Goal: Information Seeking & Learning: Learn about a topic

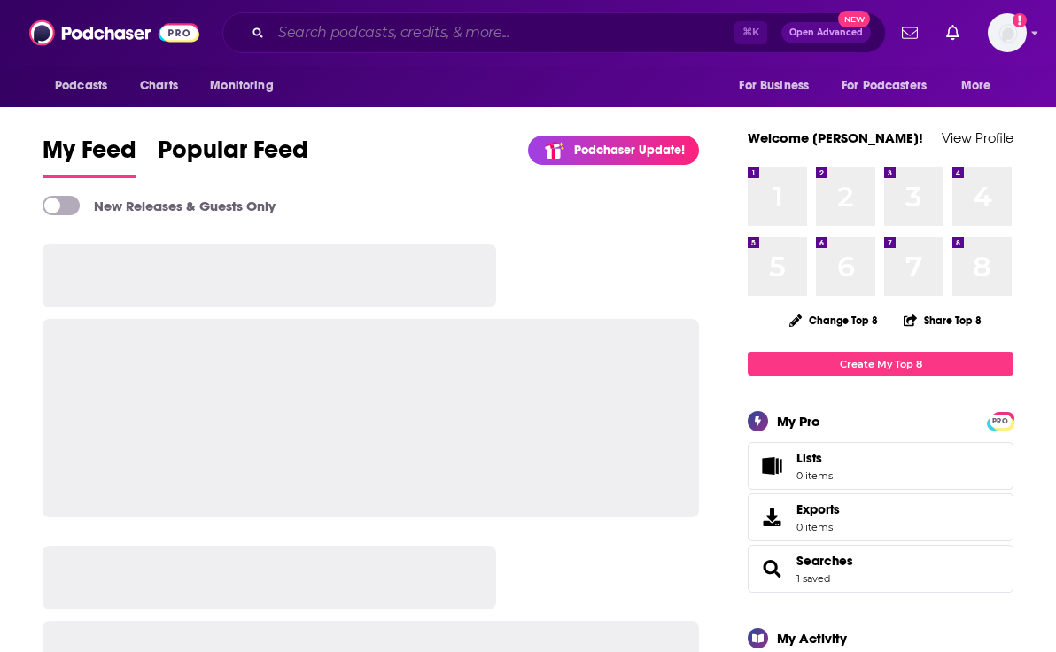
click at [397, 39] on input "Search podcasts, credits, & more..." at bounding box center [502, 33] width 463 height 28
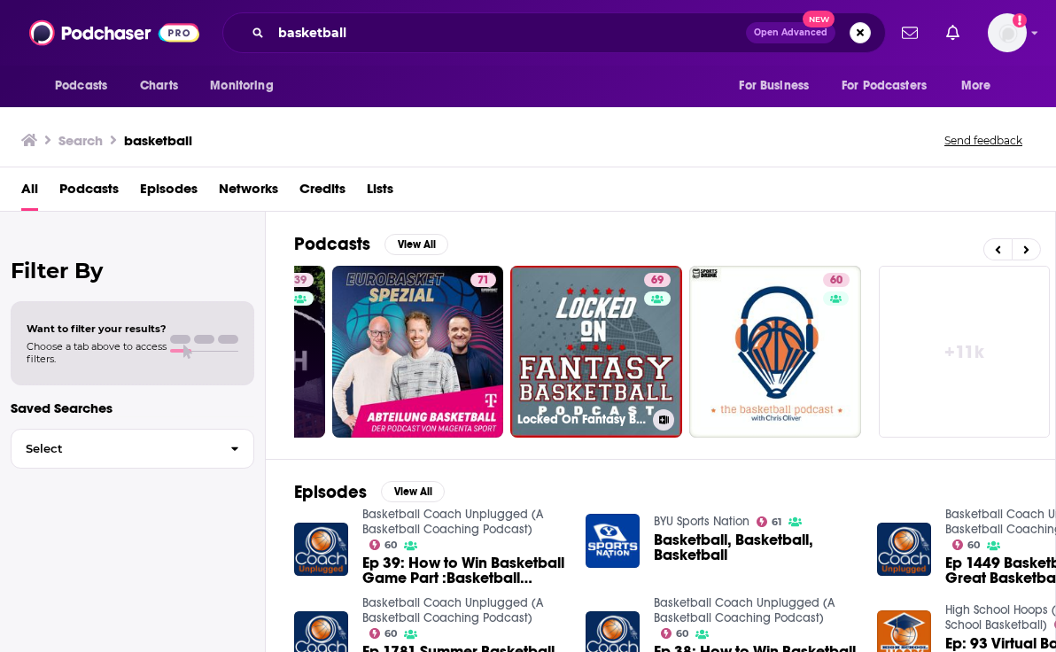
scroll to position [0, 866]
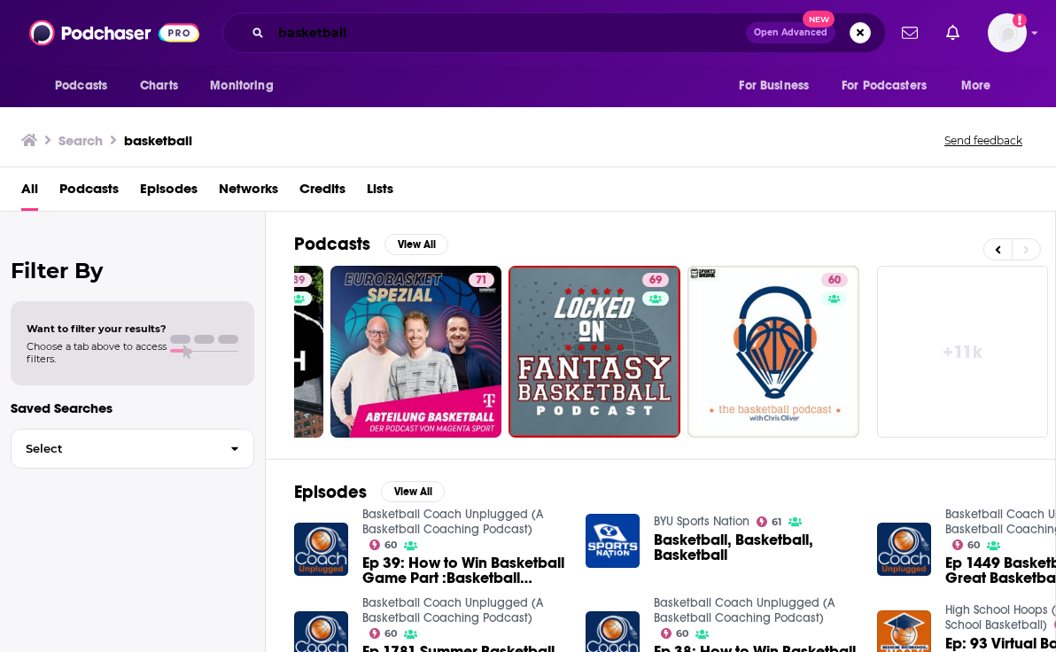
click at [325, 36] on input "basketball" at bounding box center [508, 33] width 475 height 28
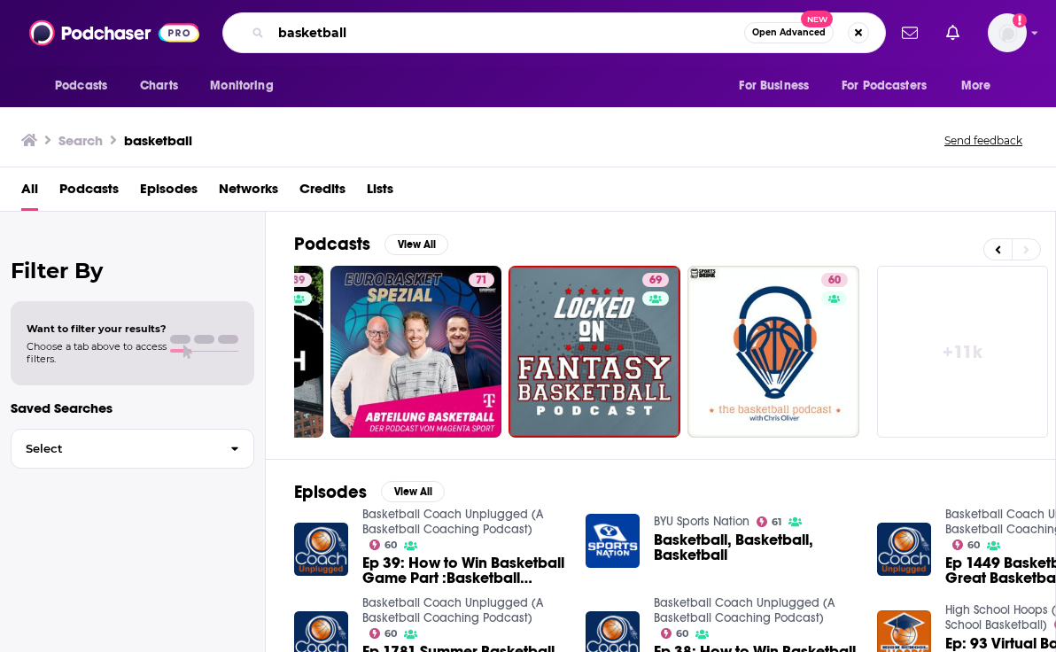
click at [325, 36] on input "basketball" at bounding box center [507, 33] width 473 height 28
type input "olympics"
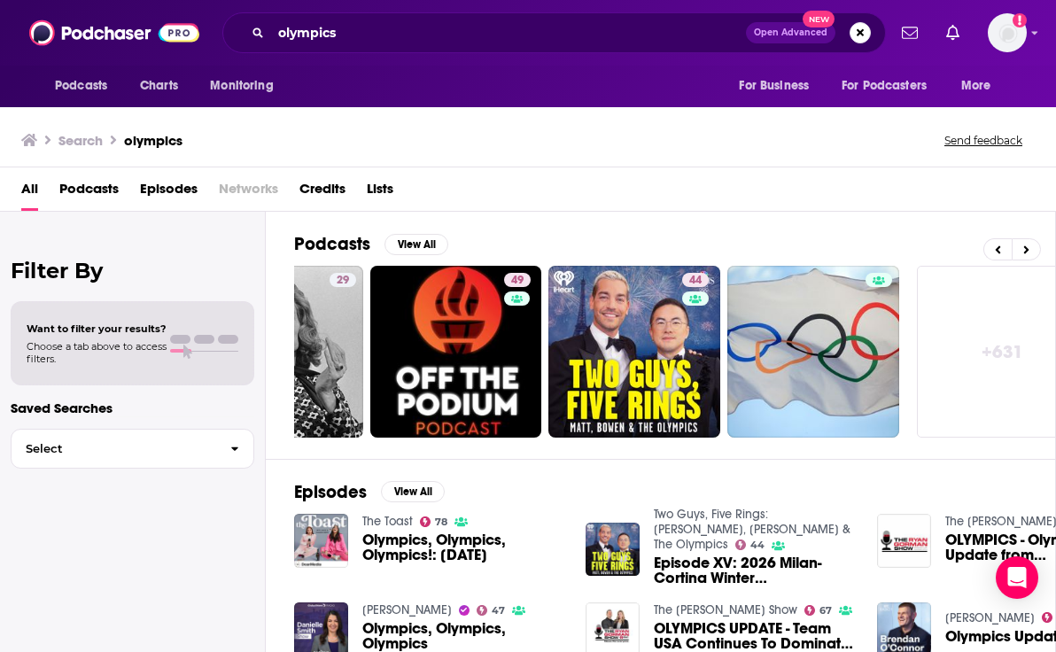
scroll to position [0, 859]
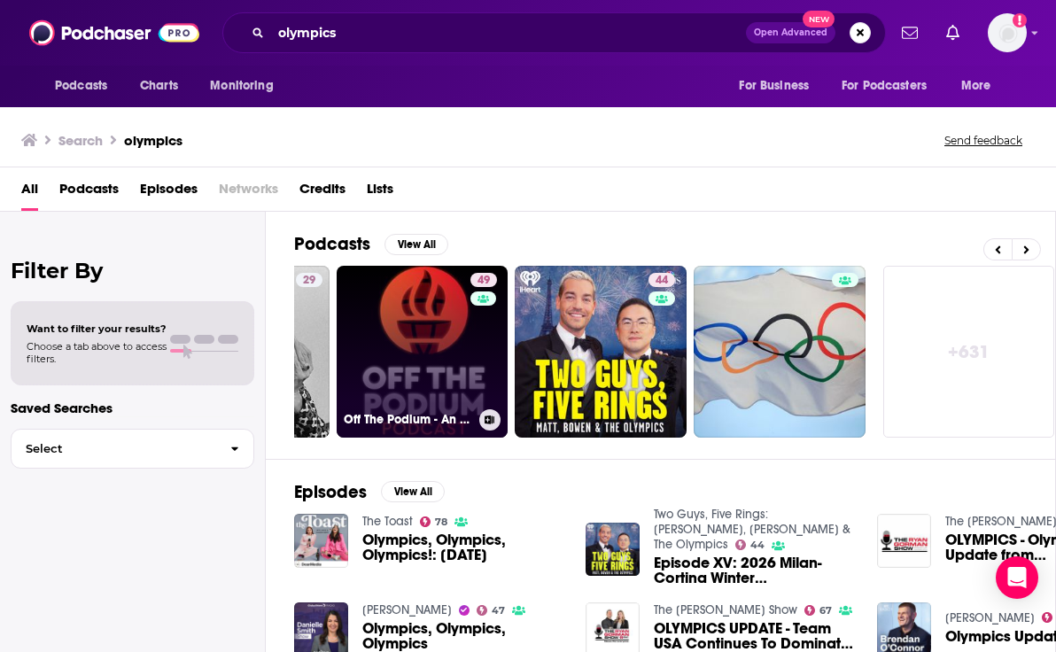
click at [408, 325] on link "49 Off The Podium - An Olympics Podcast" at bounding box center [423, 352] width 172 height 172
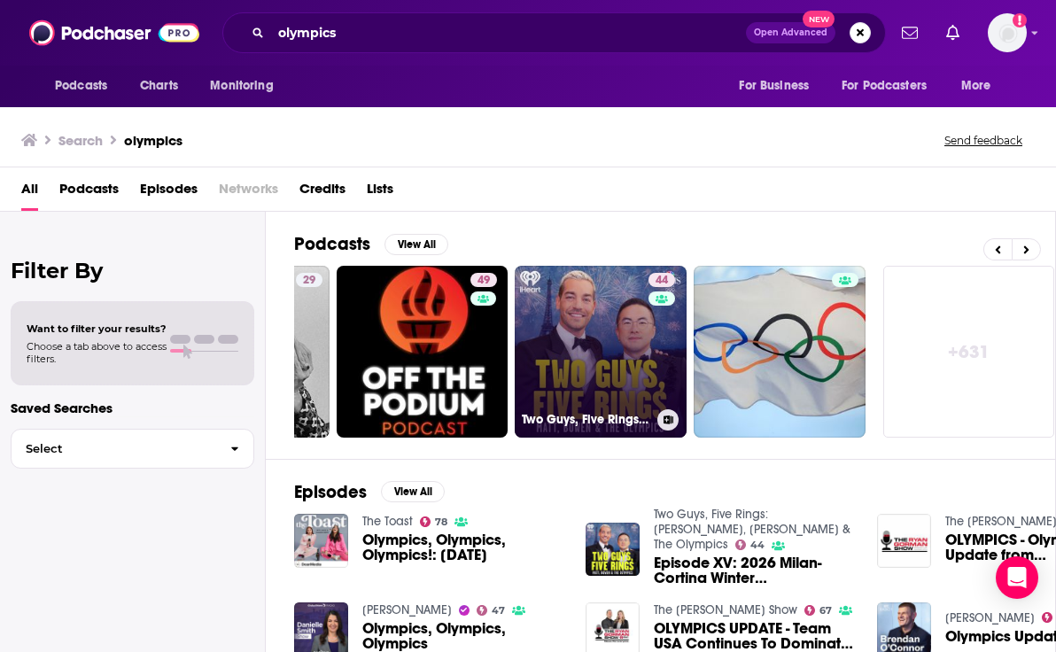
click at [589, 323] on link "44 Two Guys, Five Rings: [PERSON_NAME], [PERSON_NAME] & The Olympics" at bounding box center [601, 352] width 172 height 172
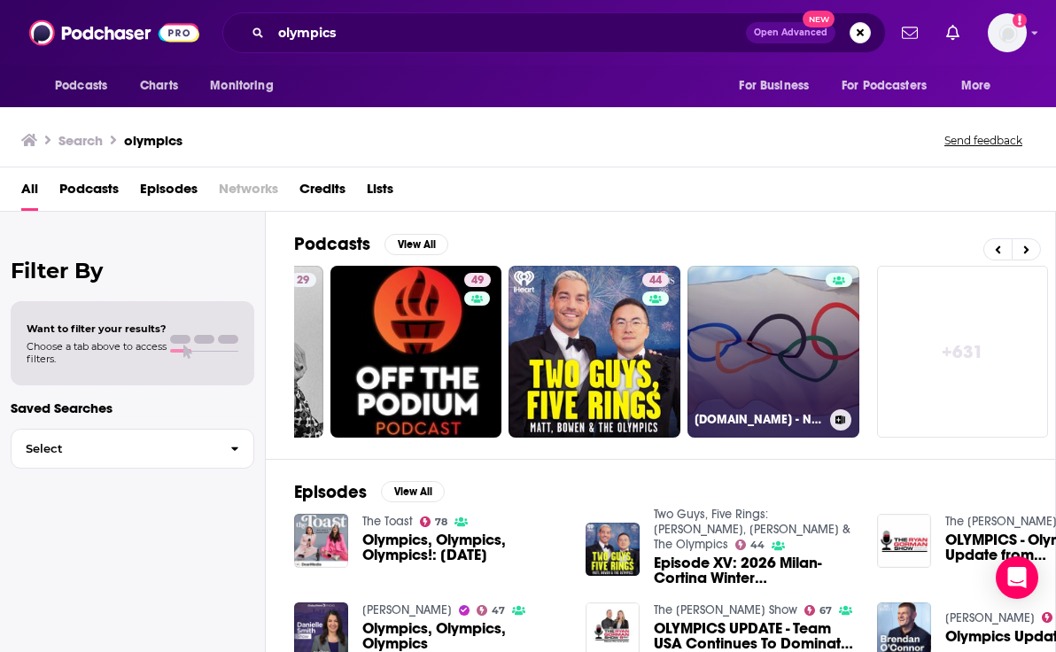
scroll to position [0, 856]
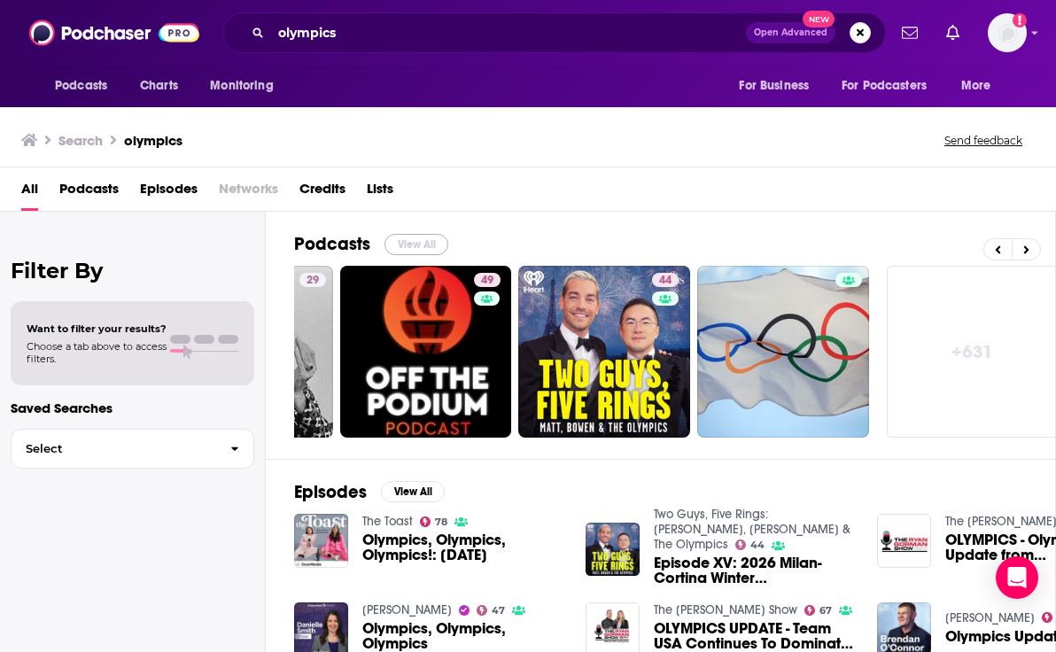
click at [427, 243] on button "View All" at bounding box center [417, 244] width 64 height 21
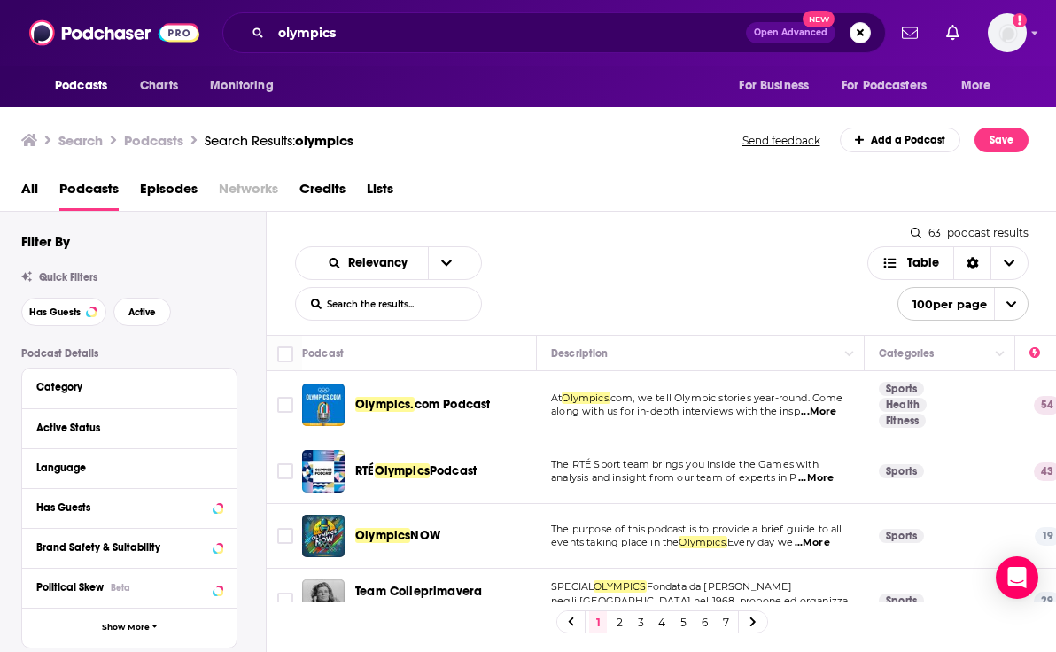
click at [829, 411] on span "...More" at bounding box center [818, 412] width 35 height 14
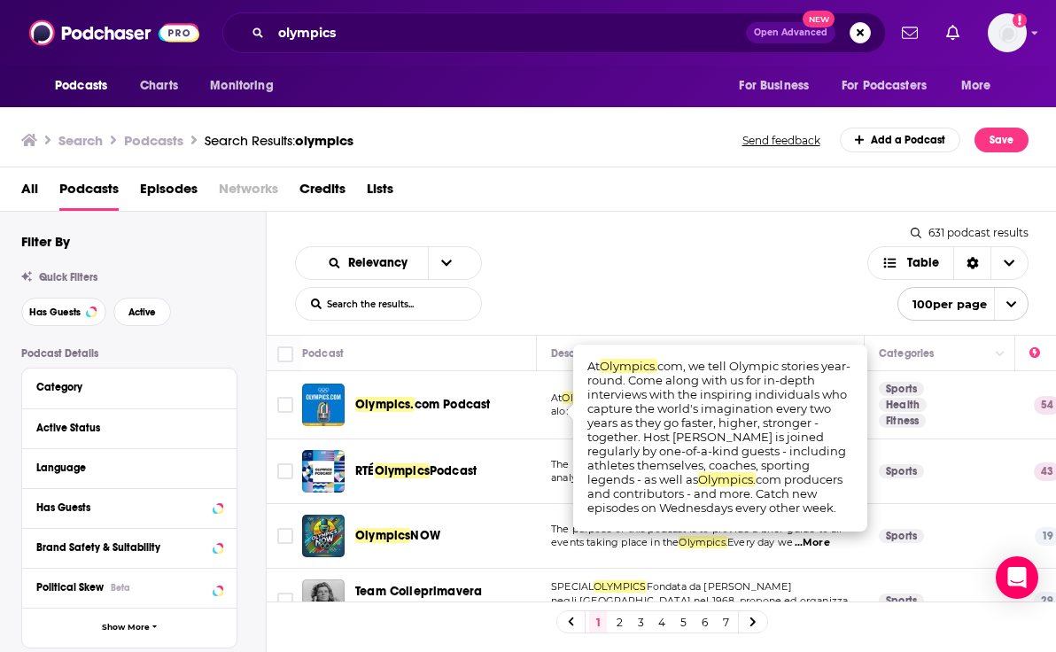
click at [798, 284] on div "Relevancy List Search Input Search the results... Table" at bounding box center [581, 283] width 572 height 74
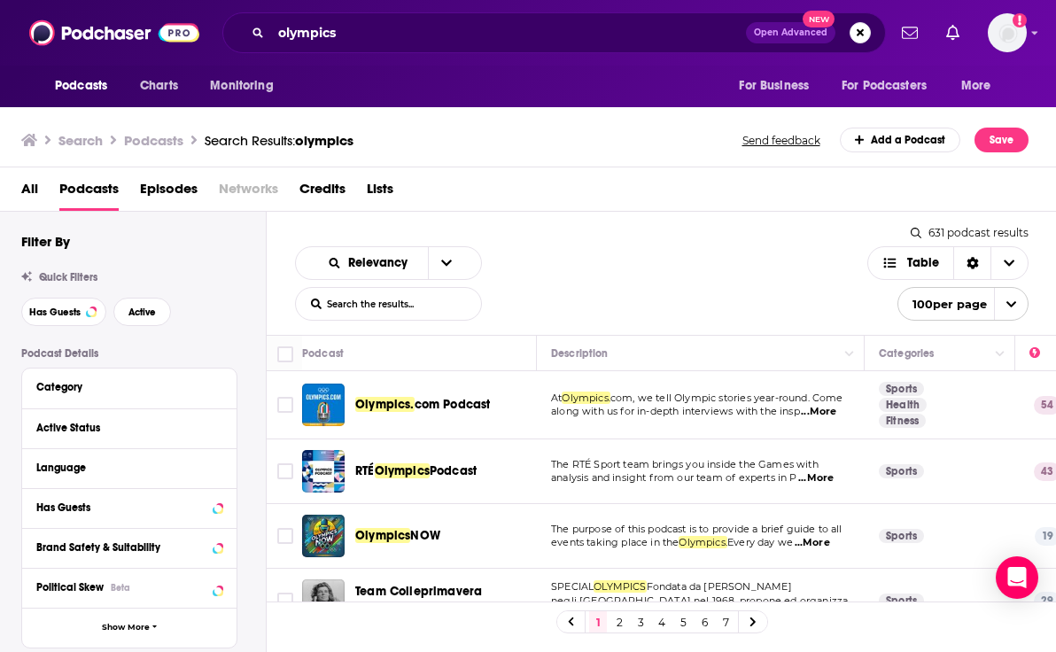
click at [441, 409] on span "com Podcast" at bounding box center [453, 404] width 76 height 15
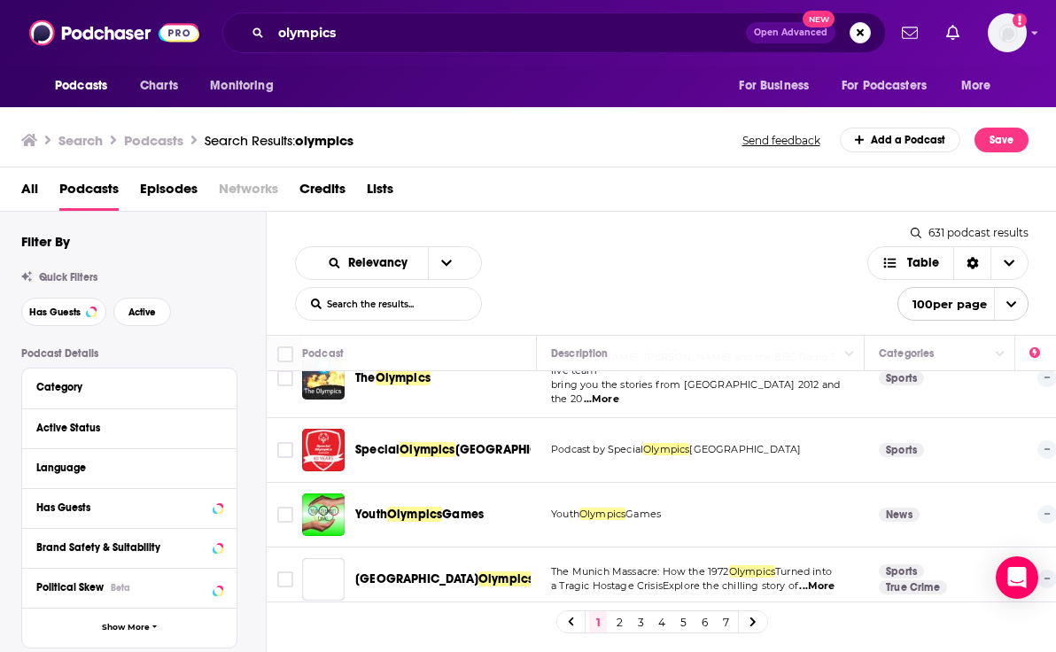
scroll to position [1210, 0]
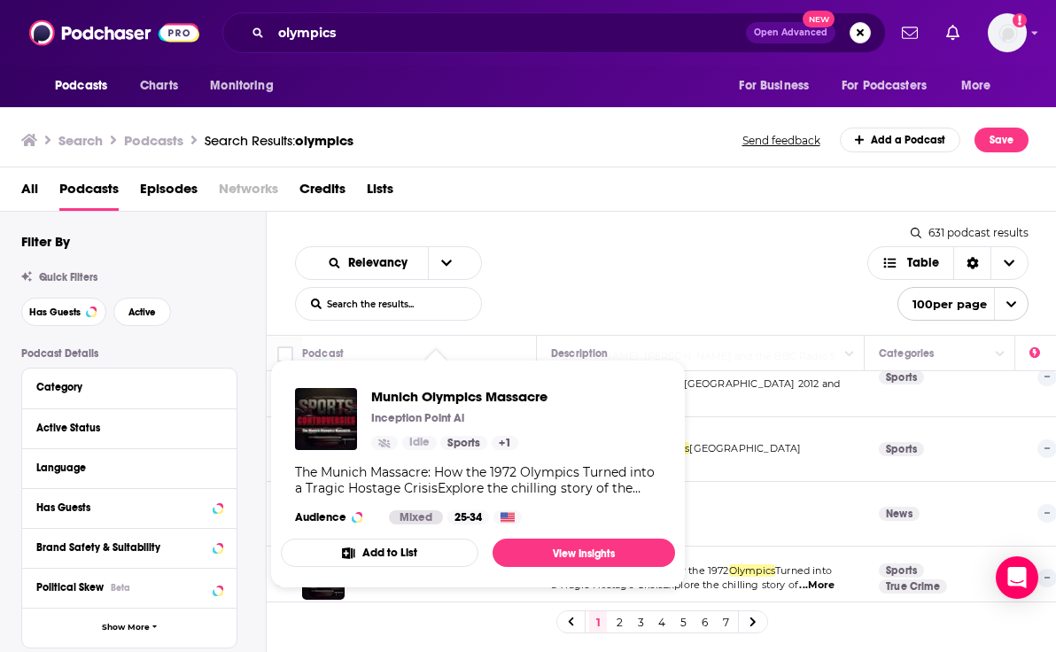
click at [542, 218] on div "Relevancy List Search Input Search the results... Table 631 podcast results Lis…" at bounding box center [662, 273] width 790 height 123
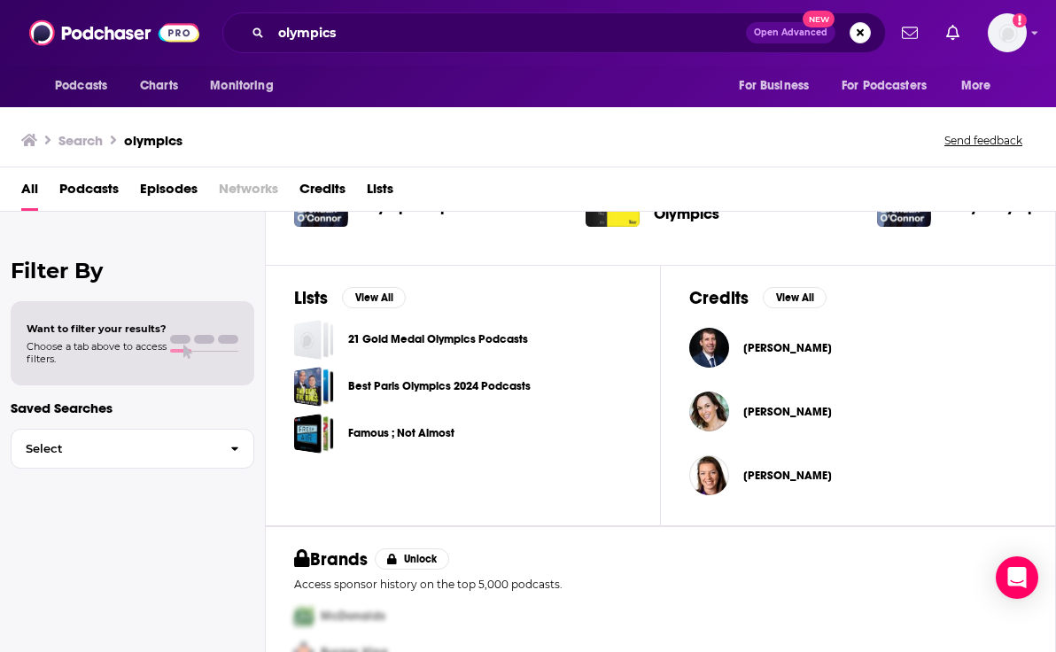
scroll to position [591, 0]
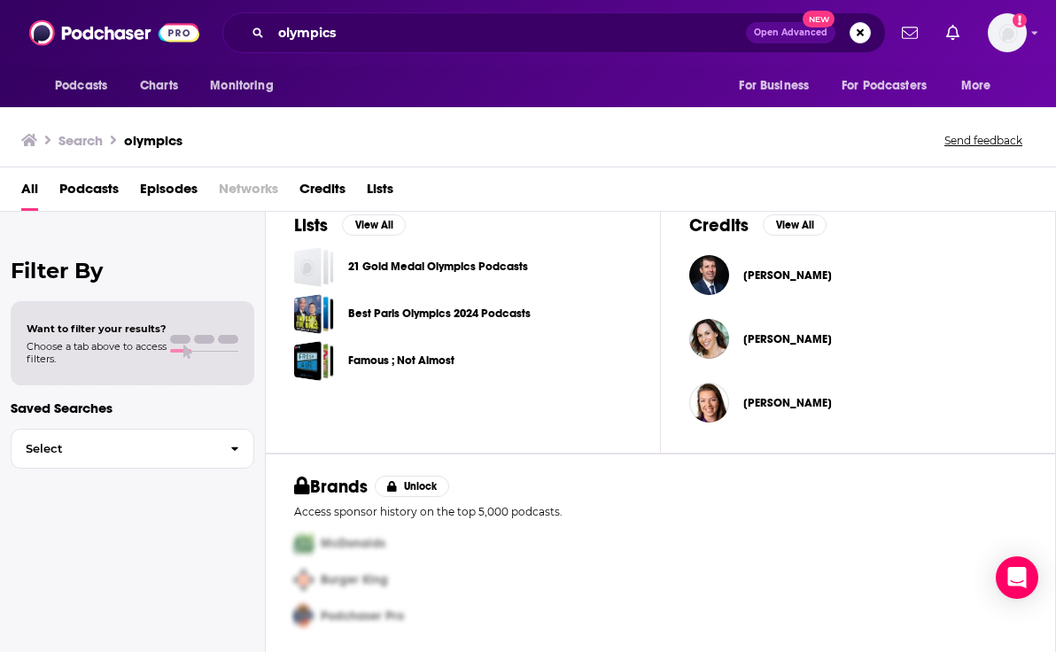
click at [796, 31] on span "Open Advanced" at bounding box center [791, 32] width 74 height 9
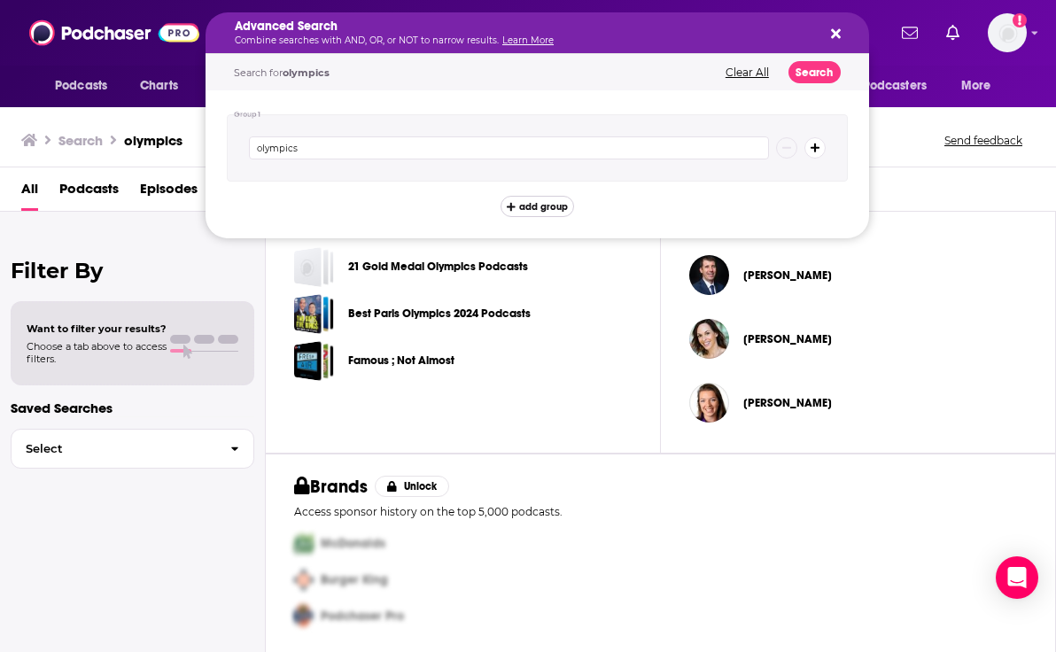
click at [528, 206] on span "add group" at bounding box center [543, 207] width 49 height 10
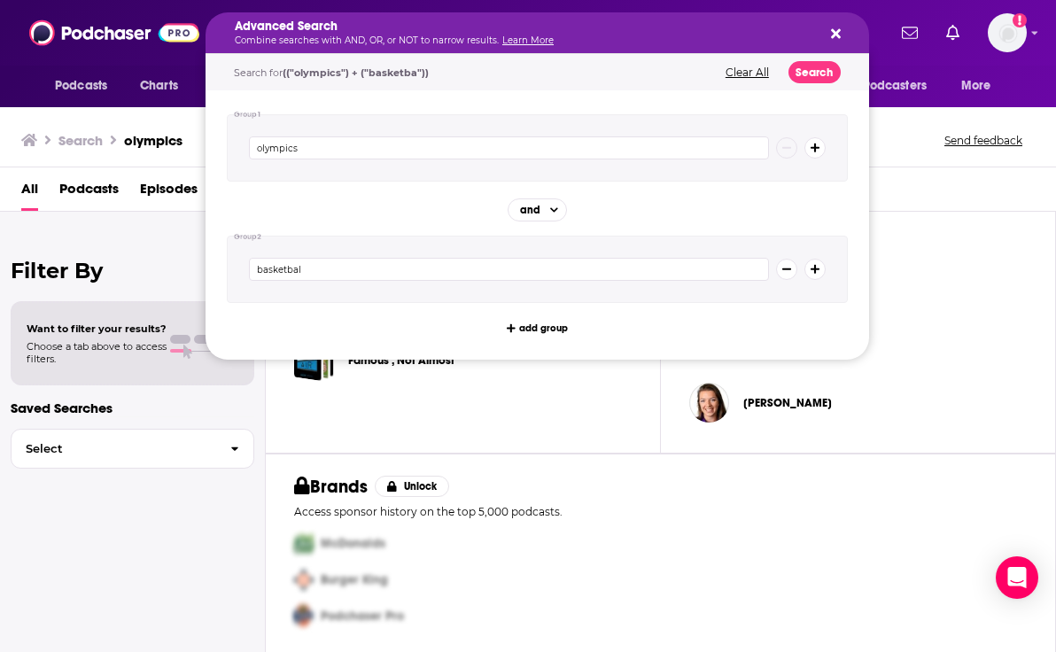
type input "basketball"
click at [812, 74] on button "Search" at bounding box center [815, 72] width 52 height 22
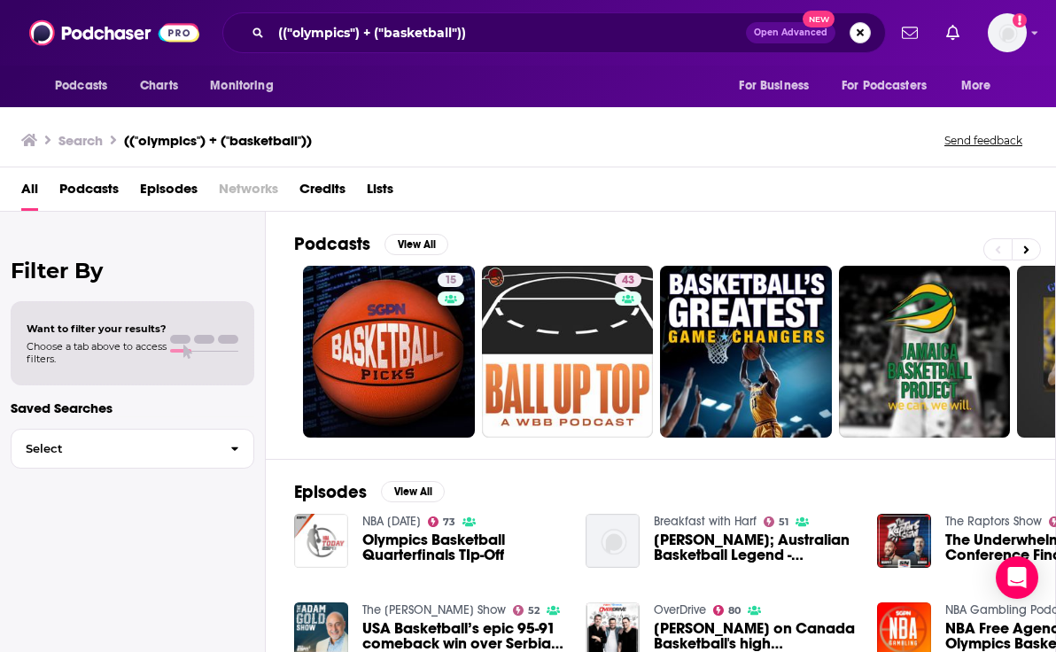
click at [859, 36] on button "Search podcasts, credits, & more..." at bounding box center [860, 32] width 21 height 21
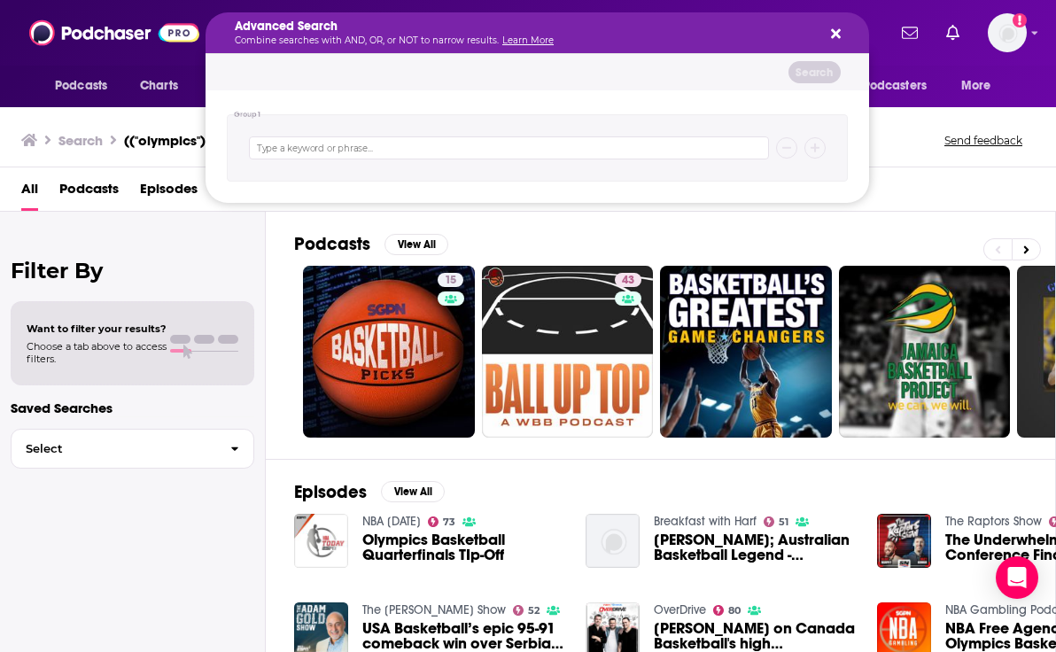
click at [839, 32] on icon "Search podcasts, credits, & more..." at bounding box center [836, 34] width 10 height 14
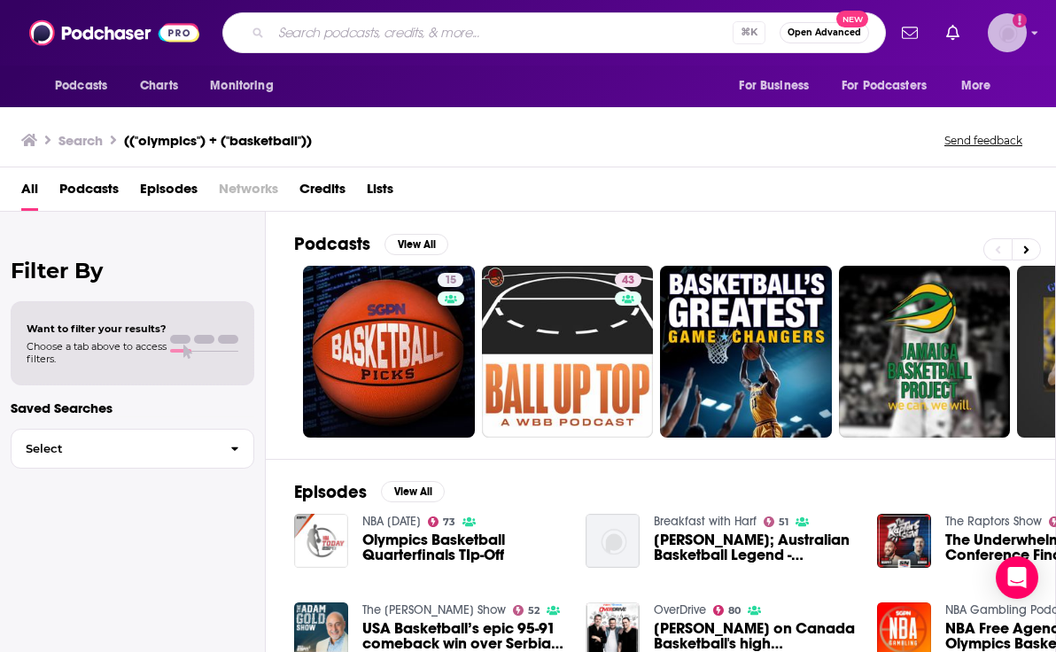
click at [1005, 44] on img "Logged in as EC_2026" at bounding box center [1007, 32] width 39 height 39
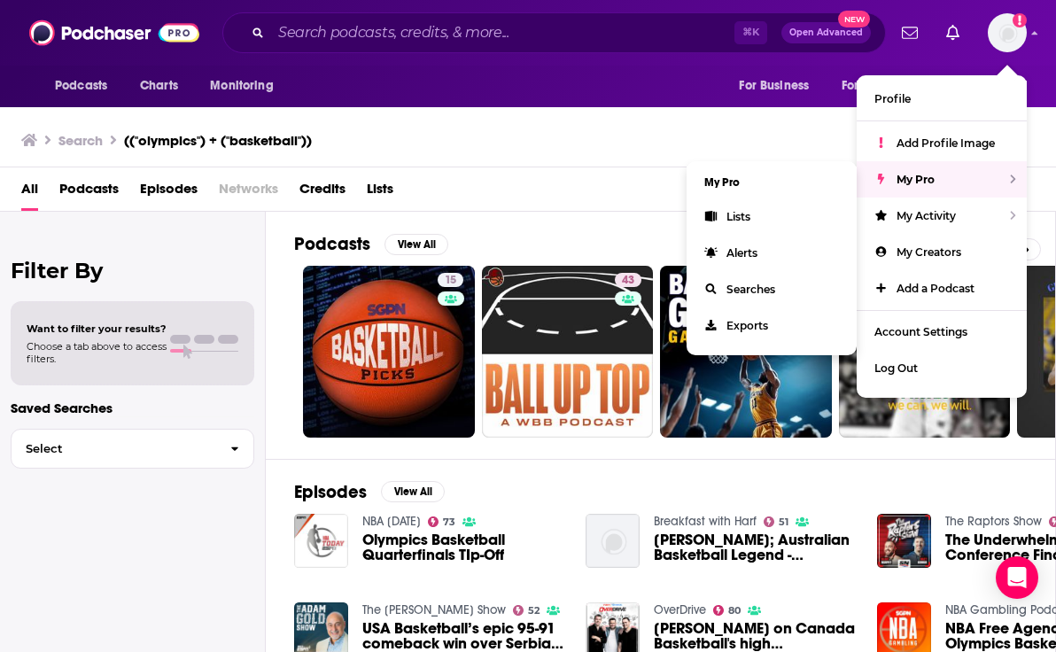
click at [765, 175] on li "My Pro" at bounding box center [772, 183] width 170 height 32
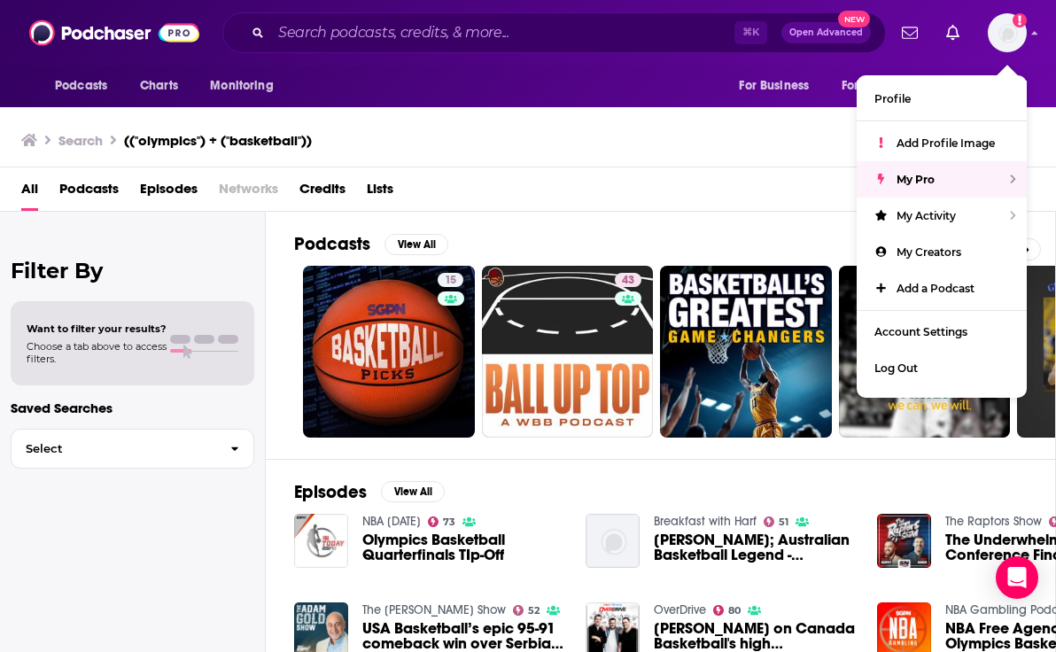
click at [680, 127] on div "Search (("olympics") + ("basketball")) Send feedback" at bounding box center [528, 136] width 1056 height 61
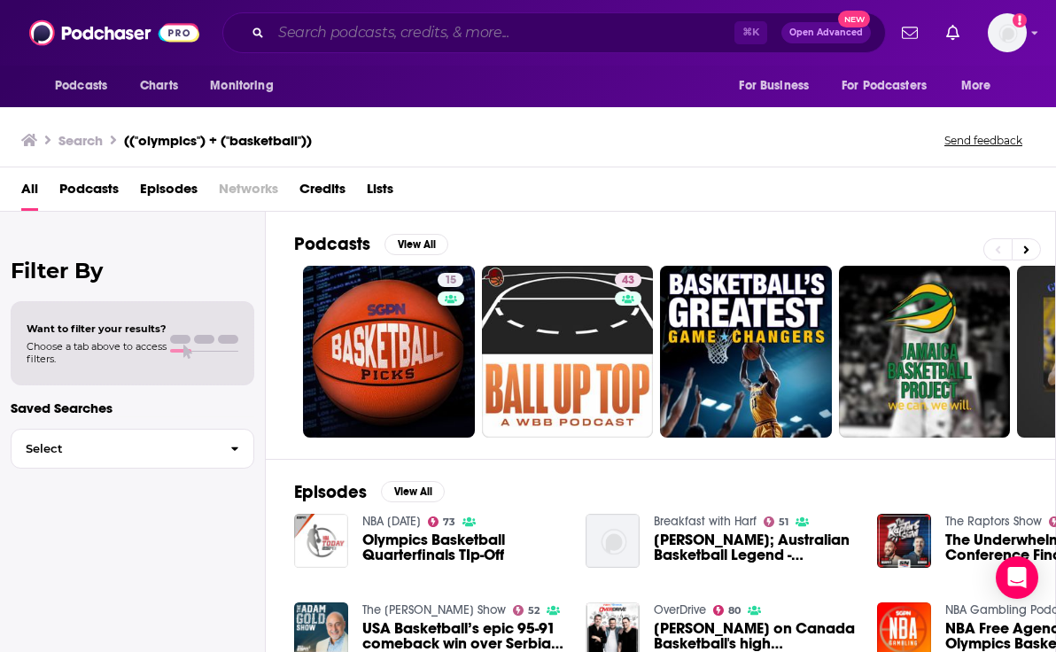
click at [338, 25] on input "Search podcasts, credits, & more..." at bounding box center [502, 33] width 463 height 28
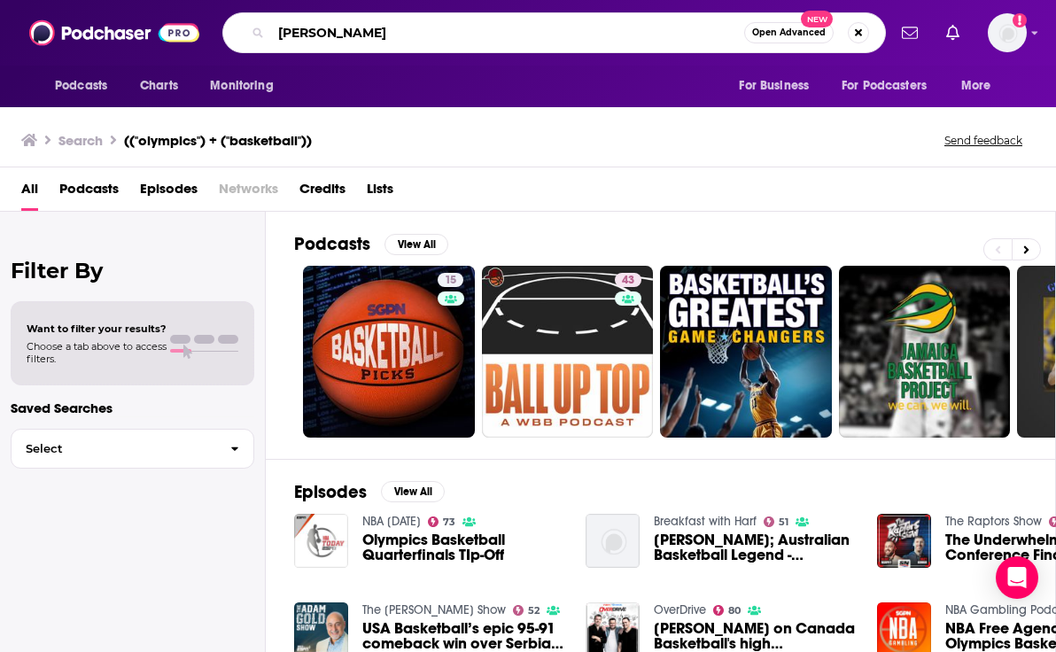
type input "[PERSON_NAME]"
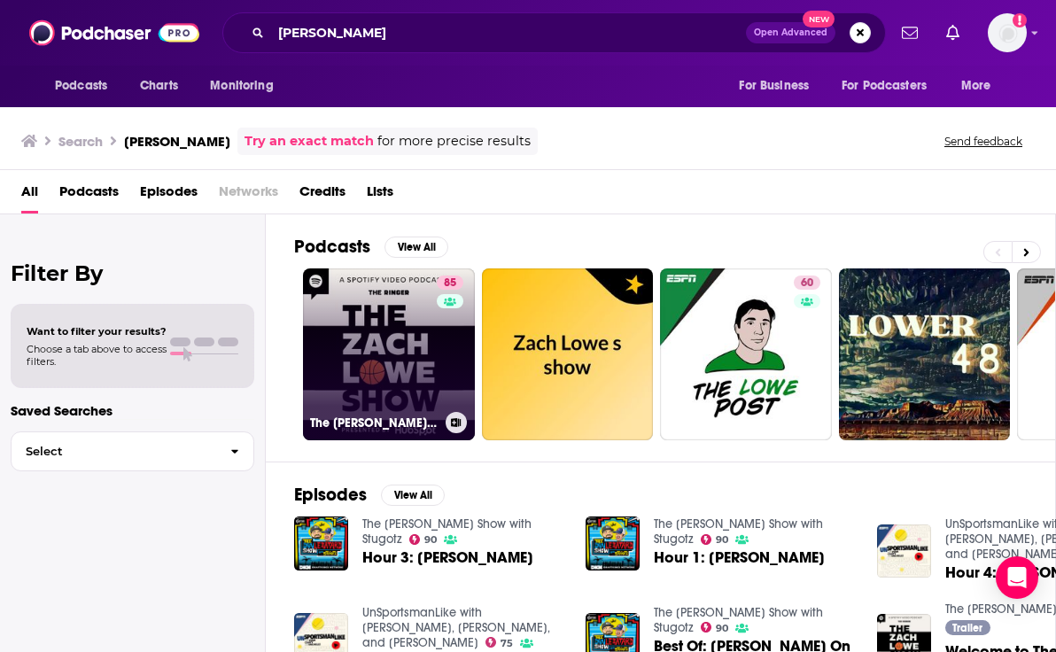
click at [414, 352] on link "85 The [PERSON_NAME] Show" at bounding box center [389, 354] width 172 height 172
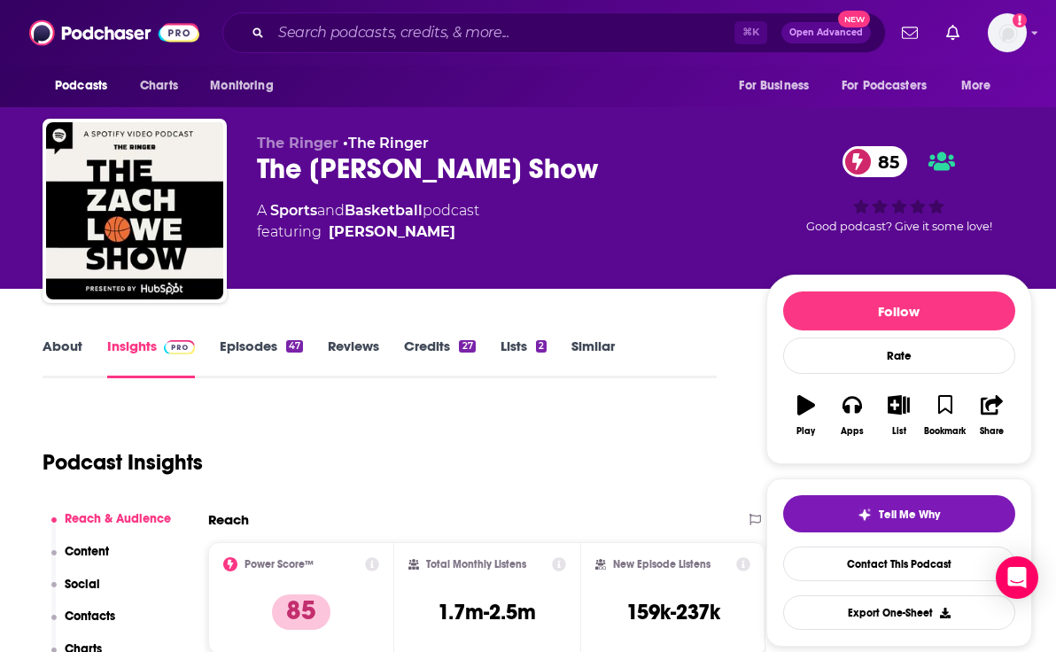
click at [246, 342] on link "Episodes 47" at bounding box center [261, 358] width 83 height 41
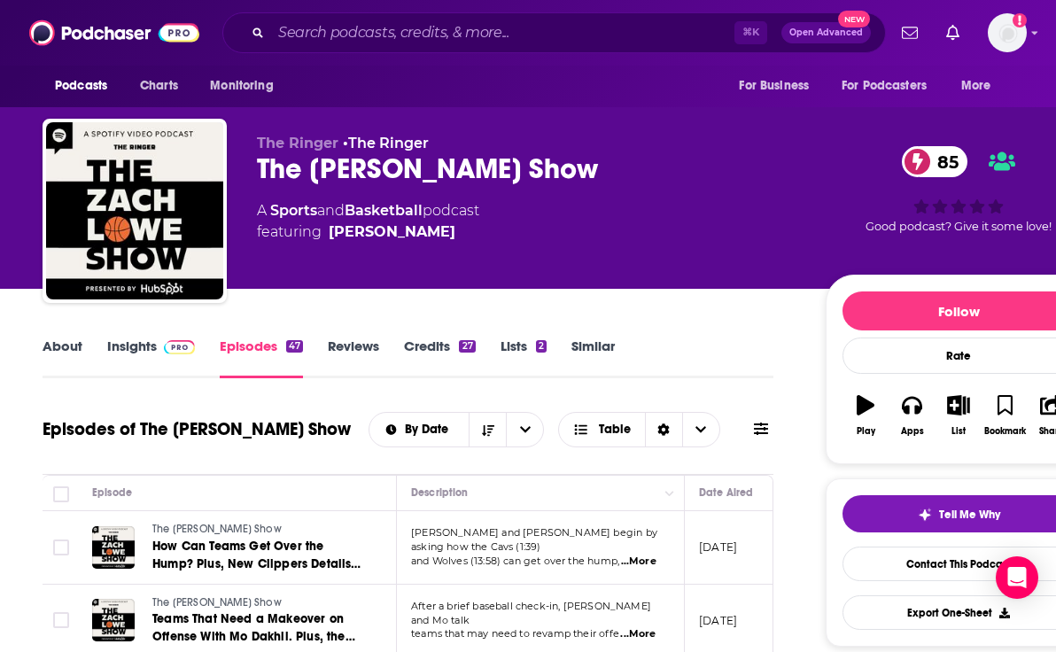
click at [446, 350] on link "Credits 27" at bounding box center [439, 358] width 71 height 41
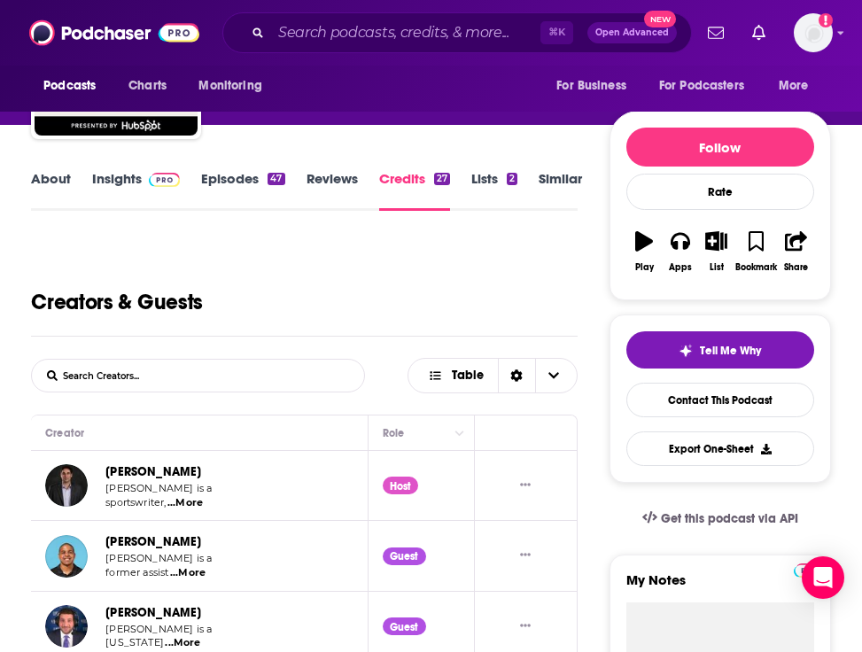
scroll to position [152, 0]
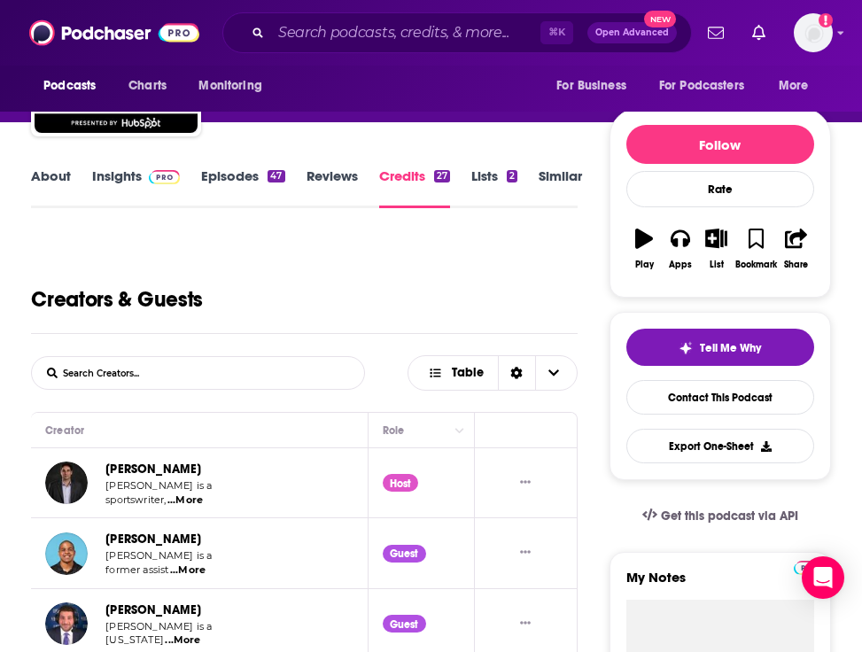
click at [136, 462] on div "[PERSON_NAME]" at bounding box center [161, 469] width 113 height 20
click at [136, 467] on link "[PERSON_NAME]" at bounding box center [153, 469] width 96 height 15
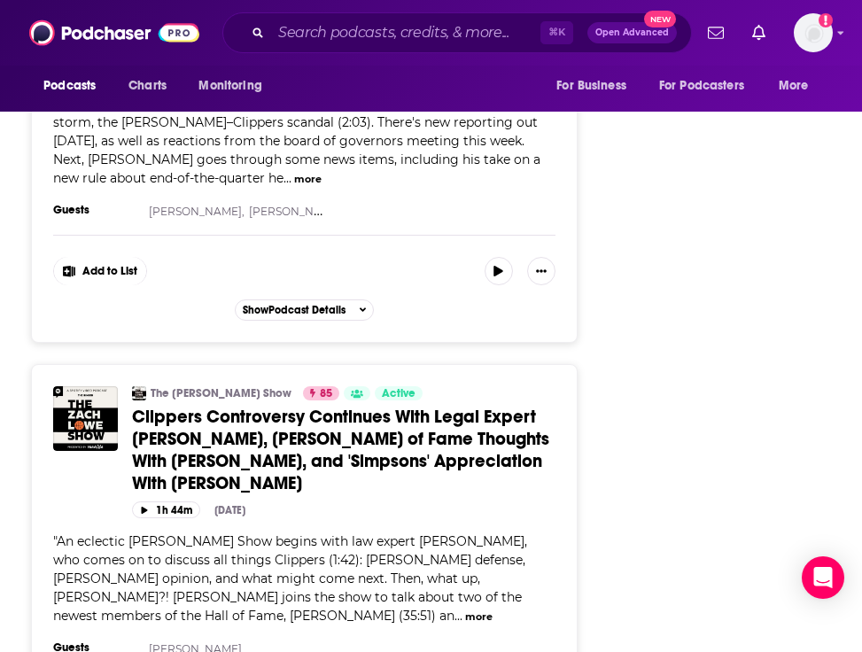
scroll to position [2505, 0]
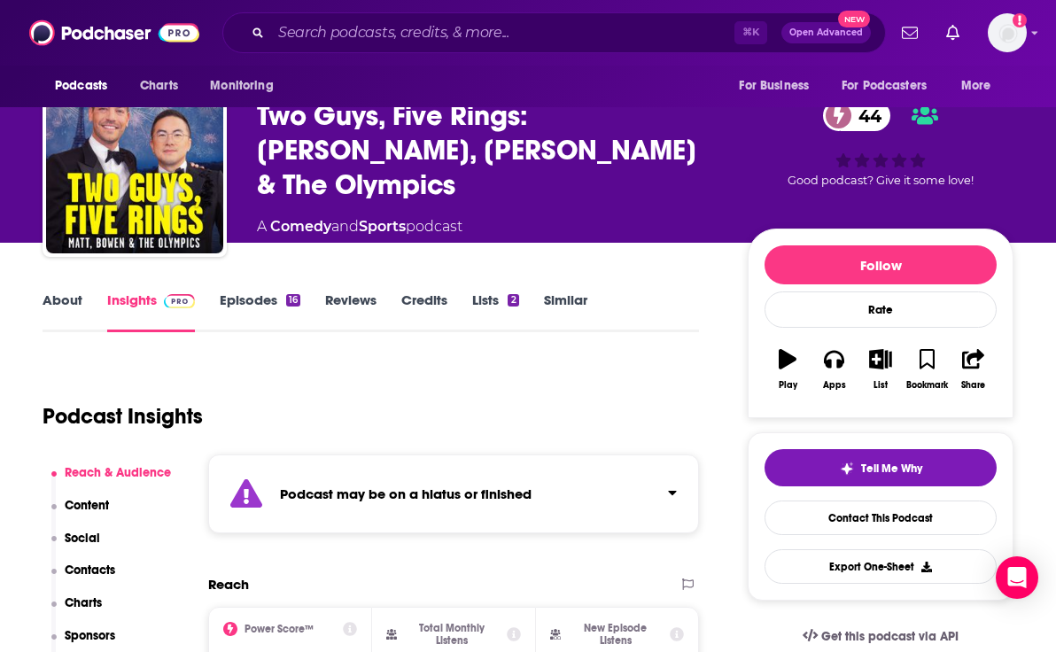
scroll to position [44, 0]
